Goal: Information Seeking & Learning: Learn about a topic

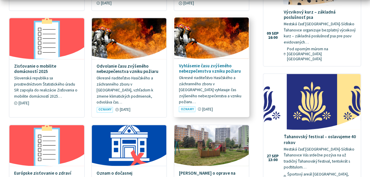
scroll to position [412, 0]
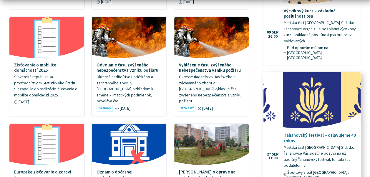
click at [302, 133] on h4 "Ťahanovský festival – oslavujeme 40 rokov" at bounding box center [320, 138] width 72 height 11
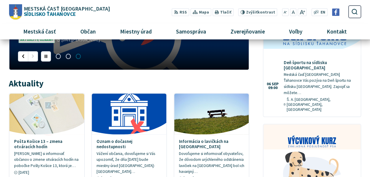
scroll to position [118, 0]
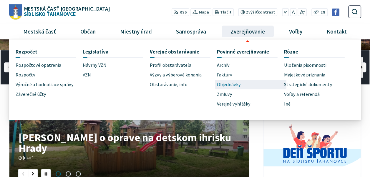
click at [230, 84] on span "Objednávky" at bounding box center [229, 85] width 24 height 10
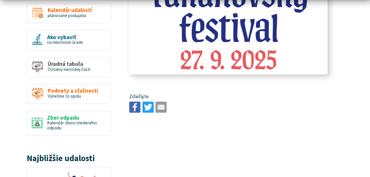
scroll to position [442, 0]
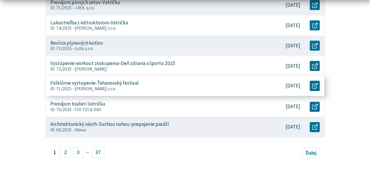
scroll to position [295, 0]
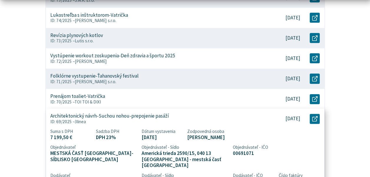
click at [146, 116] on p "Architektonický návrh-Suchou nohou-prepojenie pasáží" at bounding box center [109, 116] width 119 height 6
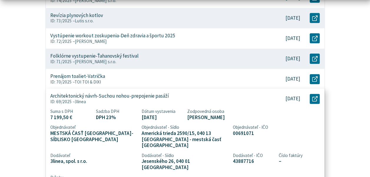
scroll to position [324, 0]
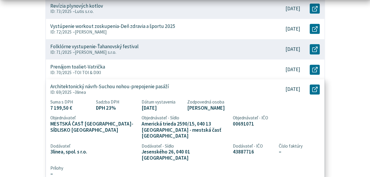
click at [293, 149] on span "–" at bounding box center [299, 152] width 41 height 6
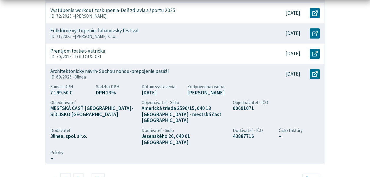
scroll to position [353, 0]
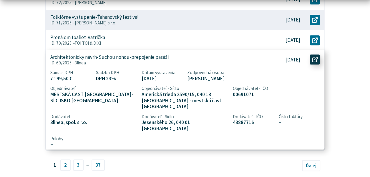
click at [319, 62] on link "Otvoriť document Architektonický návrh-Suchou nohou-prepojenie pasáží v novom o…" at bounding box center [315, 59] width 10 height 10
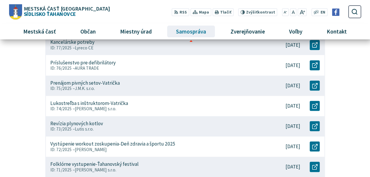
scroll to position [206, 0]
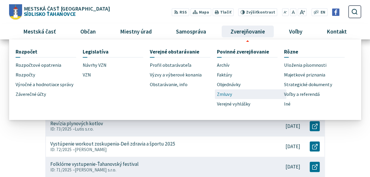
click at [224, 95] on span "Zmluvy" at bounding box center [224, 95] width 15 height 10
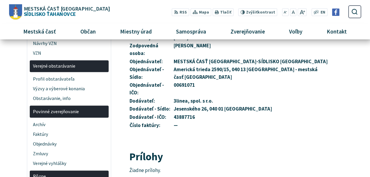
scroll to position [147, 0]
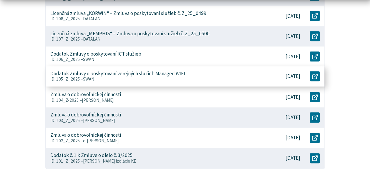
scroll to position [265, 0]
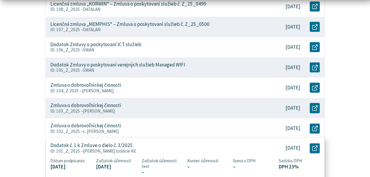
click at [121, 144] on p "Dodatok č. 1 k Zmluve o dielo č. 3/2025" at bounding box center [91, 146] width 82 height 6
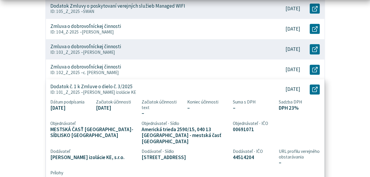
scroll to position [353, 0]
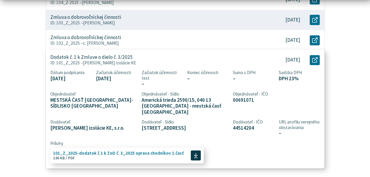
click at [138, 151] on span "101_Z_2025-dodatok č.1 k ZoD č. 3_2025 oprava chodníkov 1.časť" at bounding box center [118, 153] width 131 height 4
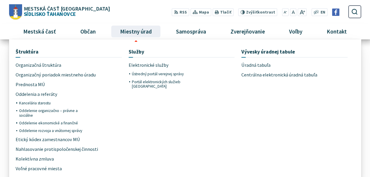
scroll to position [177, 0]
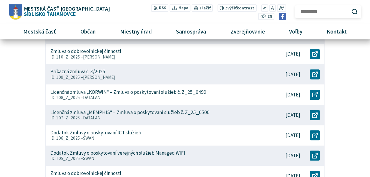
click at [353, 17] on input "Hľadať:" at bounding box center [328, 11] width 66 height 13
type input "**********"
click at [350, 7] on button "Odoslať vyhľadávací formulár" at bounding box center [355, 12] width 10 height 10
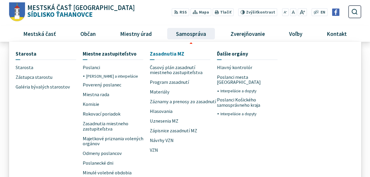
click at [169, 55] on span "Zasadnutia MZ" at bounding box center [167, 54] width 34 height 11
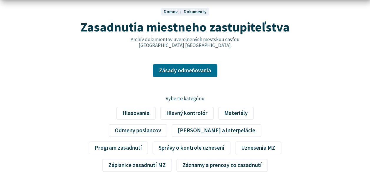
scroll to position [88, 0]
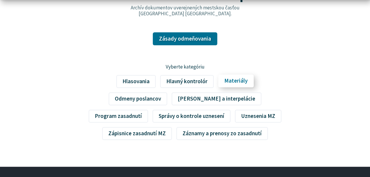
click at [218, 85] on link "Materiály" at bounding box center [236, 81] width 36 height 13
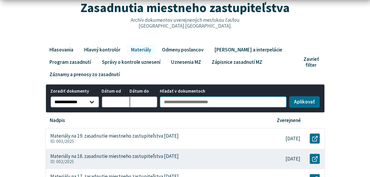
scroll to position [88, 0]
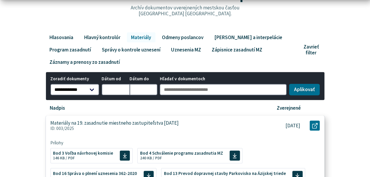
click at [144, 125] on p "Materiály na 19. zasadnutie miestneho zastupiteľstva 3. 9. 2025" at bounding box center [114, 123] width 128 height 6
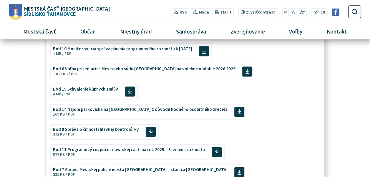
scroll to position [236, 0]
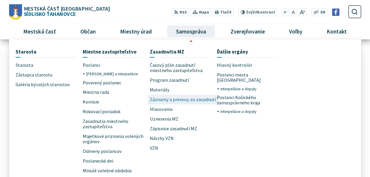
click at [183, 99] on span "Záznamy a prenosy zo zasadnutí" at bounding box center [183, 100] width 66 height 10
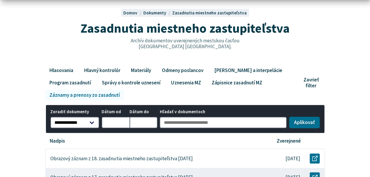
scroll to position [88, 0]
